Goal: Information Seeking & Learning: Find specific fact

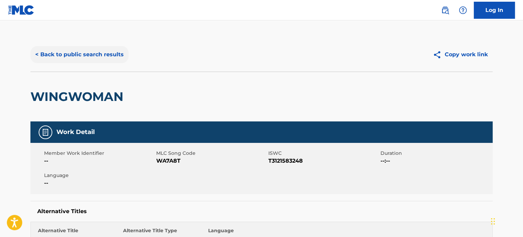
click at [92, 53] on button "< Back to public search results" at bounding box center [79, 54] width 98 height 17
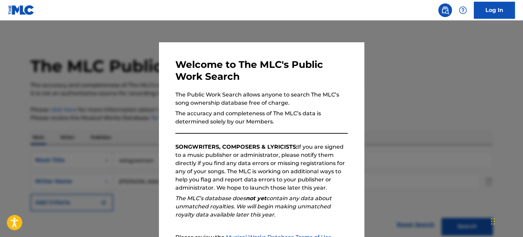
scroll to position [95, 0]
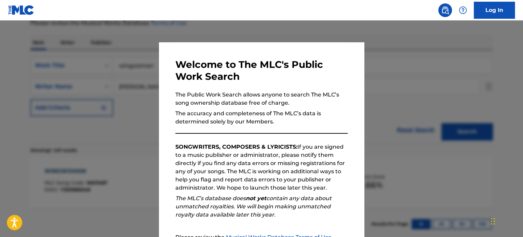
click at [90, 57] on div at bounding box center [261, 138] width 523 height 237
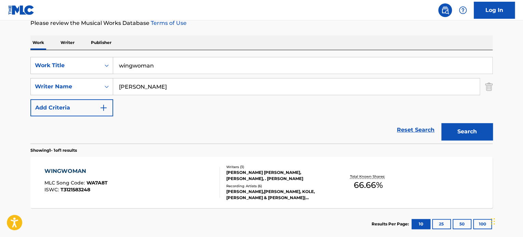
drag, startPoint x: 164, startPoint y: 65, endPoint x: 0, endPoint y: 61, distance: 164.0
click at [0, 61] on main "The MLC Public Work Search The accuracy and completeness of The MLC's data is d…" at bounding box center [261, 85] width 523 height 318
type input "bingo"
click at [441, 123] on button "Search" at bounding box center [466, 131] width 51 height 17
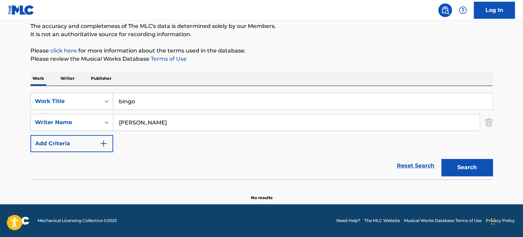
scroll to position [59, 0]
drag, startPoint x: 149, startPoint y: 124, endPoint x: 62, endPoint y: 119, distance: 87.3
click at [63, 119] on div "SearchWithCriteriacc741b77-8add-416a-84eb-115225c56d45 Writer Name [PERSON_NAME]" at bounding box center [261, 122] width 462 height 17
type input "[PERSON_NAME]"
click at [441, 160] on button "Search" at bounding box center [466, 168] width 51 height 17
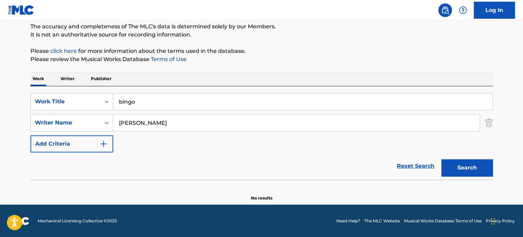
drag, startPoint x: 160, startPoint y: 125, endPoint x: 64, endPoint y: 111, distance: 96.7
click at [64, 111] on div "SearchWithCriteria651a517a-ce28-4cdf-a125-3fbb2c2c7b1d Work Title bingo SearchW…" at bounding box center [261, 122] width 462 height 59
click at [139, 103] on input "bingo" at bounding box center [302, 102] width 379 height 16
type input "bingo my love"
click at [441, 160] on button "Search" at bounding box center [466, 168] width 51 height 17
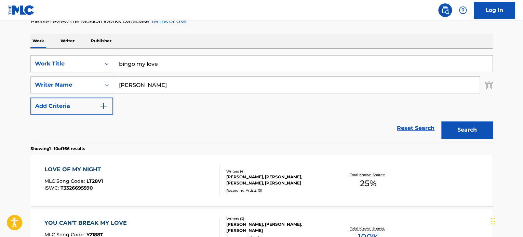
scroll to position [83, 0]
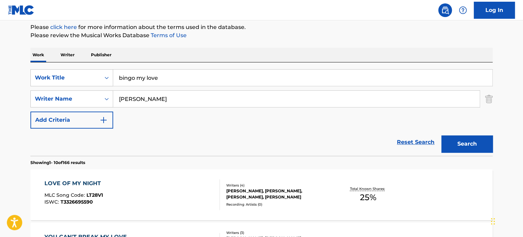
drag, startPoint x: 156, startPoint y: 102, endPoint x: 76, endPoint y: 87, distance: 81.0
click at [76, 87] on div "SearchWithCriteria651a517a-ce28-4cdf-a125-3fbb2c2c7b1d Work Title bingo my love…" at bounding box center [261, 98] width 462 height 59
click at [441, 136] on button "Search" at bounding box center [466, 144] width 51 height 17
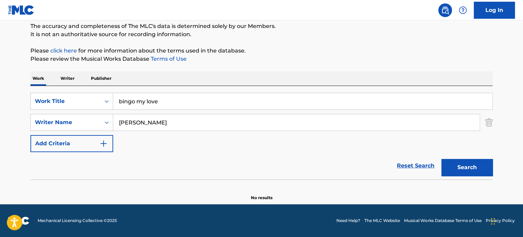
scroll to position [59, 0]
drag, startPoint x: 162, startPoint y: 127, endPoint x: 0, endPoint y: 91, distance: 166.4
click at [0, 91] on main "The MLC Public Work Search The accuracy and completeness of The MLC's data is d…" at bounding box center [261, 83] width 523 height 243
click at [441, 160] on button "Search" at bounding box center [466, 168] width 51 height 17
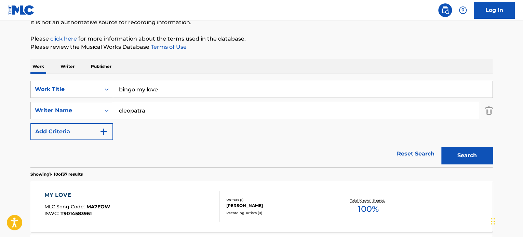
scroll to position [65, 0]
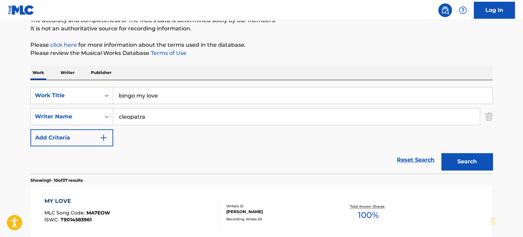
click at [155, 116] on input "cleopatra" at bounding box center [296, 117] width 366 height 16
type input "[PERSON_NAME]"
click at [441, 153] on button "Search" at bounding box center [466, 161] width 51 height 17
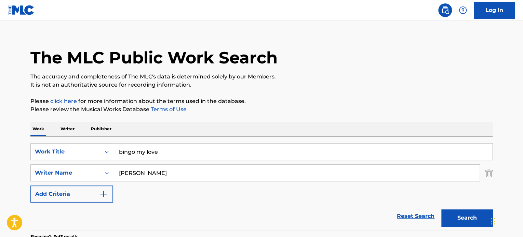
scroll to position [0, 0]
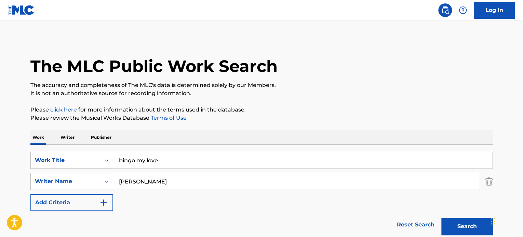
drag, startPoint x: 139, startPoint y: 160, endPoint x: 184, endPoint y: 162, distance: 44.5
click at [184, 162] on input "bingo my love" at bounding box center [302, 160] width 379 height 16
type input "bingo"
click at [453, 228] on button "Search" at bounding box center [466, 226] width 51 height 17
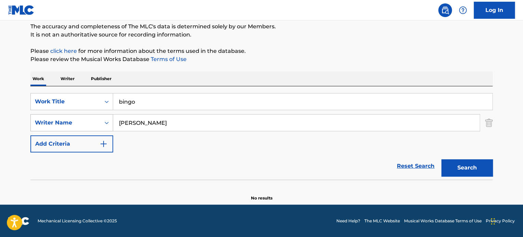
drag, startPoint x: 179, startPoint y: 123, endPoint x: 47, endPoint y: 121, distance: 132.6
click at [47, 121] on div "SearchWithCriteriacc741b77-8add-416a-84eb-115225c56d45 Writer Name [PERSON_NAME]" at bounding box center [261, 122] width 462 height 17
paste input "[PERSON_NAME]"
type input "[PERSON_NAME]"
click at [441, 160] on button "Search" at bounding box center [466, 168] width 51 height 17
